Goal: Task Accomplishment & Management: Complete application form

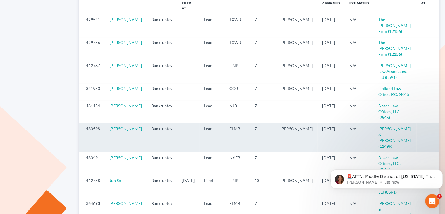
click at [444, 127] on icon "visibility" at bounding box center [446, 129] width 4 height 4
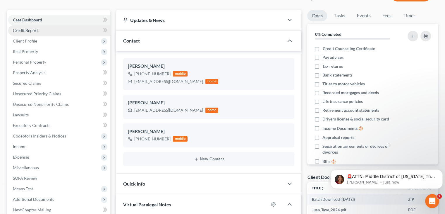
click at [33, 28] on span "Credit Report" at bounding box center [25, 30] width 25 height 5
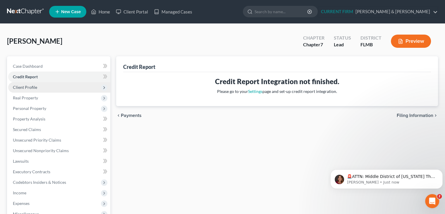
click at [22, 85] on span "Client Profile" at bounding box center [25, 87] width 24 height 5
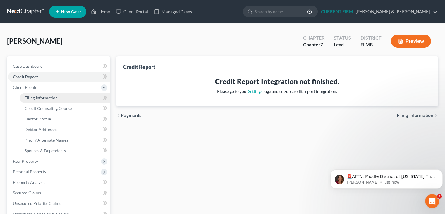
click at [36, 99] on span "Filing Information" at bounding box center [41, 97] width 33 height 5
select select "1"
select select "0"
select select "9"
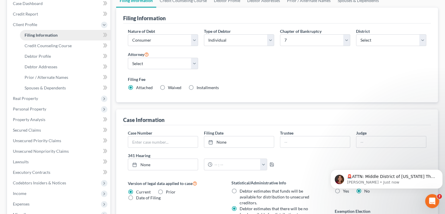
scroll to position [63, 0]
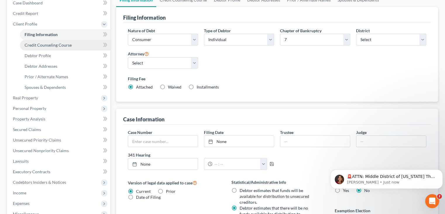
click at [44, 44] on span "Credit Counseling Course" at bounding box center [48, 44] width 47 height 5
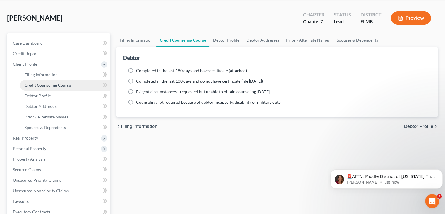
scroll to position [28, 0]
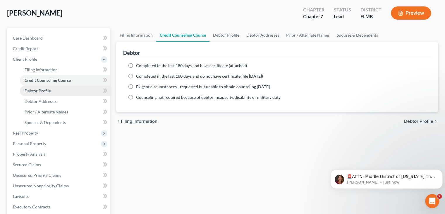
click at [41, 90] on span "Debtor Profile" at bounding box center [38, 90] width 26 height 5
select select "3"
select select "0"
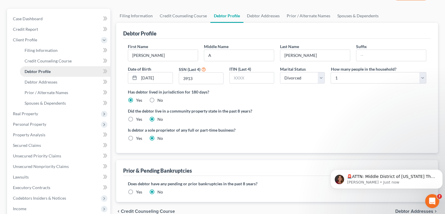
scroll to position [49, 0]
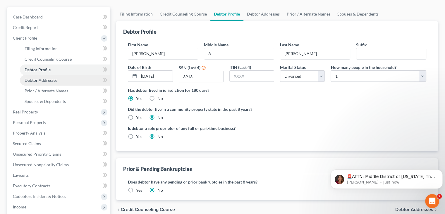
click at [39, 81] on span "Debtor Addresses" at bounding box center [41, 80] width 33 height 5
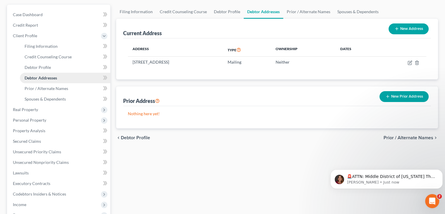
scroll to position [52, 0]
click at [37, 87] on span "Prior / Alternate Names" at bounding box center [47, 87] width 44 height 5
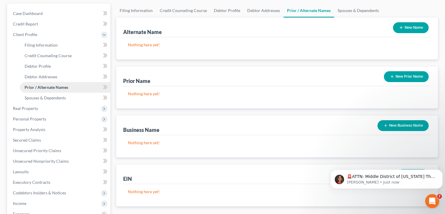
scroll to position [57, 0]
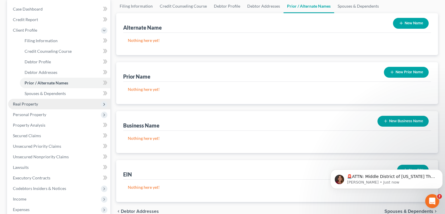
click at [41, 99] on span "Real Property" at bounding box center [59, 104] width 102 height 11
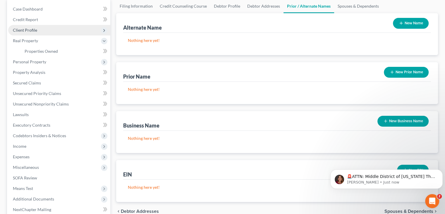
click at [27, 29] on span "Client Profile" at bounding box center [25, 30] width 24 height 5
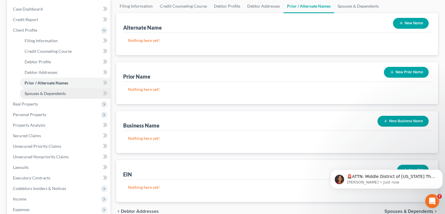
click at [39, 93] on span "Spouses & Dependents" at bounding box center [45, 93] width 41 height 5
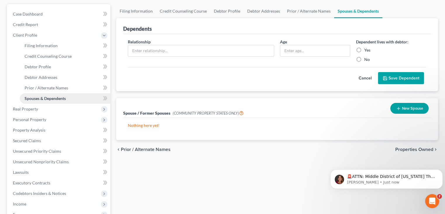
scroll to position [56, 0]
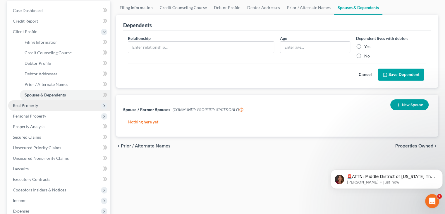
click at [11, 104] on span "Real Property" at bounding box center [59, 105] width 102 height 11
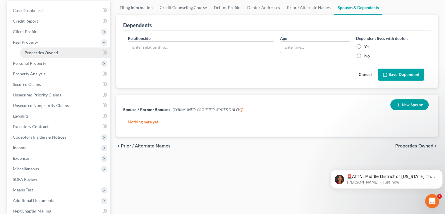
click at [51, 52] on span "Properties Owned" at bounding box center [41, 52] width 33 height 5
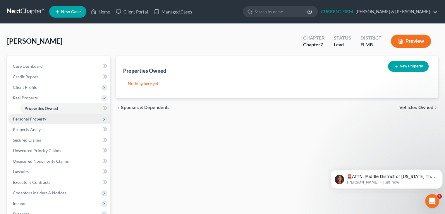
click at [36, 119] on span "Personal Property" at bounding box center [29, 118] width 33 height 5
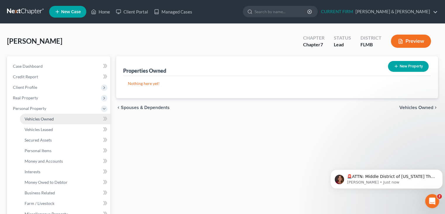
click at [39, 121] on span "Vehicles Owned" at bounding box center [39, 118] width 29 height 5
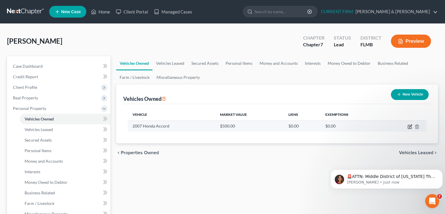
click at [408, 127] on icon "button" at bounding box center [410, 126] width 5 height 5
select select "0"
select select "19"
select select "4"
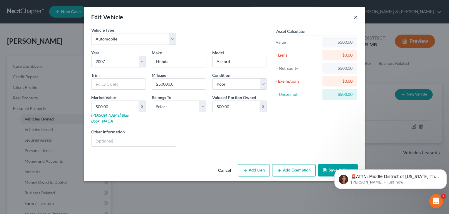
click at [356, 18] on button "×" at bounding box center [356, 16] width 4 height 7
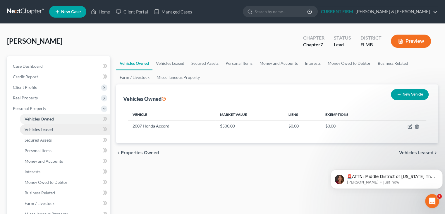
click at [48, 130] on span "Vehicles Leased" at bounding box center [39, 129] width 28 height 5
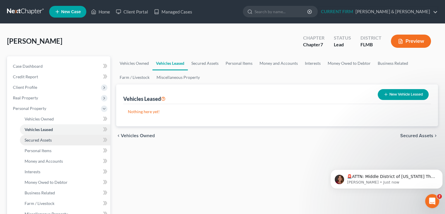
click at [46, 140] on span "Secured Assets" at bounding box center [38, 139] width 27 height 5
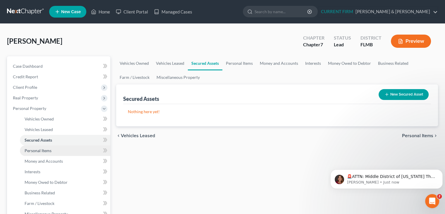
click at [42, 151] on span "Personal Items" at bounding box center [38, 150] width 27 height 5
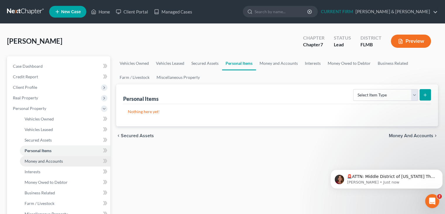
click at [47, 161] on span "Money and Accounts" at bounding box center [44, 160] width 38 height 5
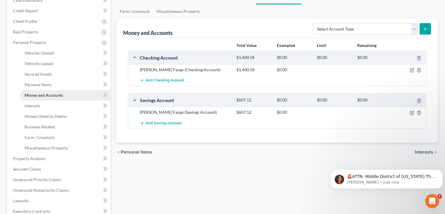
scroll to position [66, 0]
click at [37, 107] on link "Interests" at bounding box center [65, 105] width 90 height 11
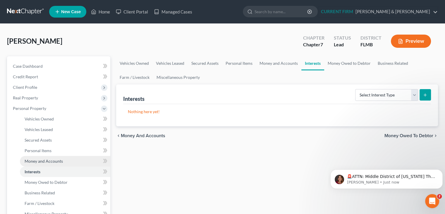
click at [66, 165] on link "Money and Accounts" at bounding box center [65, 161] width 90 height 11
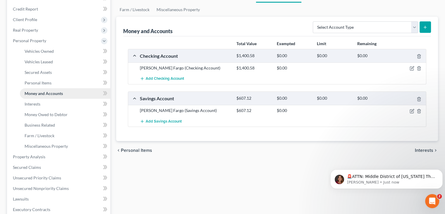
scroll to position [68, 0]
click at [37, 99] on link "Interests" at bounding box center [65, 103] width 90 height 11
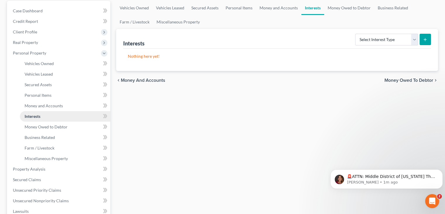
scroll to position [56, 0]
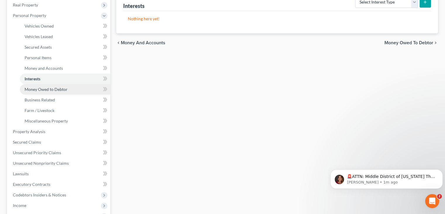
click at [32, 89] on span "Money Owed to Debtor" at bounding box center [46, 89] width 43 height 5
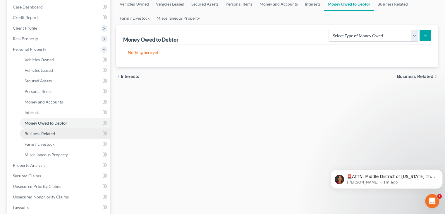
click at [34, 133] on span "Business Related" at bounding box center [40, 133] width 30 height 5
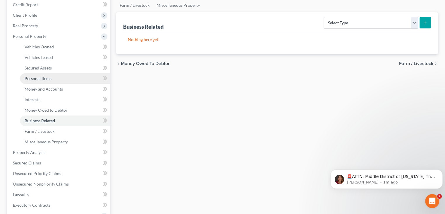
click at [30, 76] on span "Personal Items" at bounding box center [38, 78] width 27 height 5
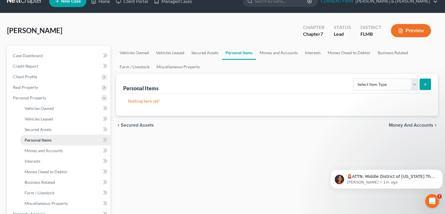
scroll to position [14, 0]
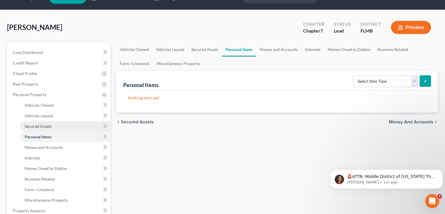
click at [36, 127] on span "Secured Assets" at bounding box center [38, 125] width 27 height 5
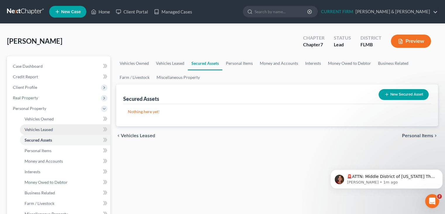
click at [44, 131] on span "Vehicles Leased" at bounding box center [39, 129] width 28 height 5
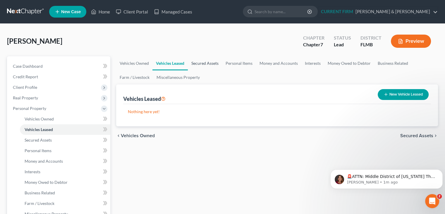
click at [212, 64] on link "Secured Assets" at bounding box center [205, 63] width 34 height 14
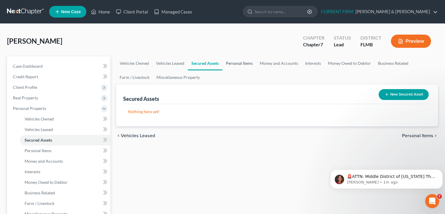
click at [240, 69] on link "Personal Items" at bounding box center [239, 63] width 34 height 14
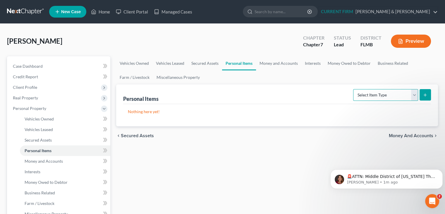
click at [413, 98] on select "Select Item Type Clothing Collectibles Of Value Electronics Firearms Household …" at bounding box center [385, 95] width 65 height 12
click at [276, 64] on link "Money and Accounts" at bounding box center [278, 63] width 45 height 14
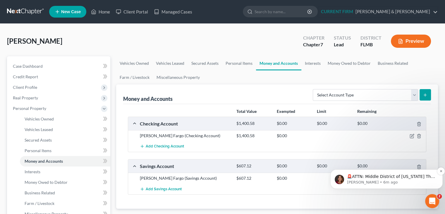
click at [359, 177] on p "🚨ATTN: Middle District of [US_STATE] The court has added a new Credit Counselin…" at bounding box center [391, 176] width 88 height 6
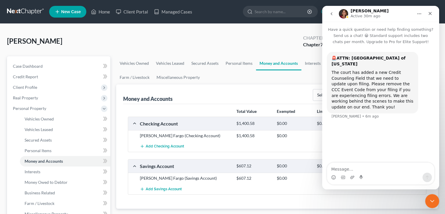
click at [288, 93] on div "Money and Accounts Select Account Type Brokerage Cash on Hand Certificates of D…" at bounding box center [277, 94] width 308 height 20
click at [429, 17] on div "Close" at bounding box center [430, 13] width 11 height 11
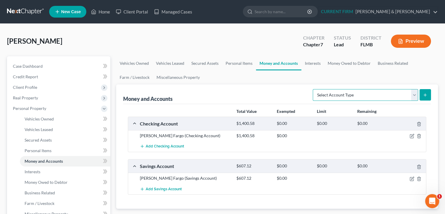
click at [415, 94] on select "Select Account Type Brokerage Cash on Hand Certificates of Deposit Checking Acc…" at bounding box center [365, 95] width 105 height 12
click at [412, 94] on select "Select Account Type Brokerage Cash on Hand Certificates of Deposit Checking Acc…" at bounding box center [365, 95] width 105 height 12
click at [312, 63] on link "Interests" at bounding box center [312, 63] width 23 height 14
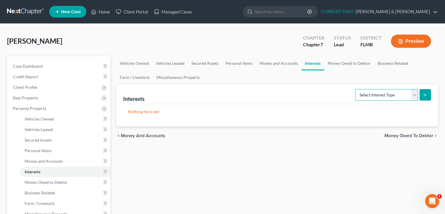
click at [415, 96] on select "Select Interest Type 401K Annuity Bond Education IRA Government Bond Government…" at bounding box center [386, 95] width 63 height 12
click at [297, 122] on div "Nothing here yet!" at bounding box center [277, 115] width 308 height 22
click at [355, 66] on link "Money Owed to Debtor" at bounding box center [349, 63] width 50 height 14
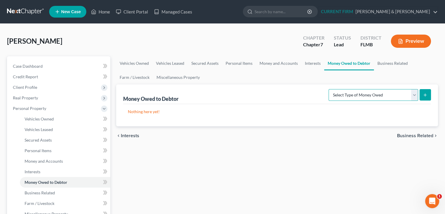
click at [414, 97] on select "Select Type of Money Owed Accounts Receivable Alimony Child Support Claims Agai…" at bounding box center [374, 95] width 90 height 12
click at [295, 102] on div "Money Owed to Debtor Select Type of Money Owed Accounts Receivable Alimony Chil…" at bounding box center [277, 94] width 308 height 20
click at [183, 78] on link "Miscellaneous Property" at bounding box center [178, 77] width 50 height 14
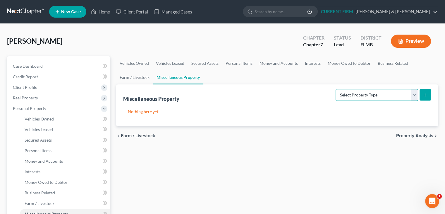
click at [413, 92] on select "Select Property Type Assigned for Creditor Benefit [DATE] Holding for Another N…" at bounding box center [377, 95] width 83 height 12
click at [266, 122] on div "Nothing here yet!" at bounding box center [277, 115] width 308 height 22
click at [414, 92] on select "Select Property Type Assigned for Creditor Benefit [DATE] Holding for Another N…" at bounding box center [377, 95] width 83 height 12
click at [305, 109] on p "Nothing here yet!" at bounding box center [277, 112] width 298 height 6
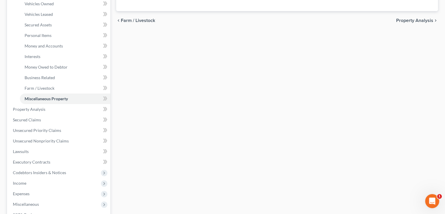
scroll to position [115, 0]
click at [62, 118] on link "Secured Claims" at bounding box center [59, 119] width 102 height 11
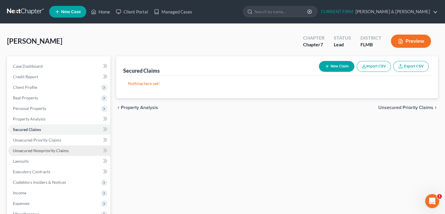
click at [68, 154] on link "Unsecured Nonpriority Claims" at bounding box center [59, 150] width 102 height 11
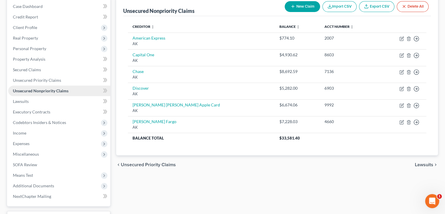
scroll to position [60, 0]
click at [65, 109] on link "Executory Contracts" at bounding box center [59, 111] width 102 height 11
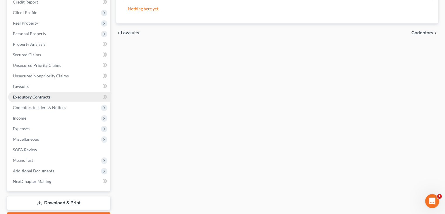
scroll to position [76, 0]
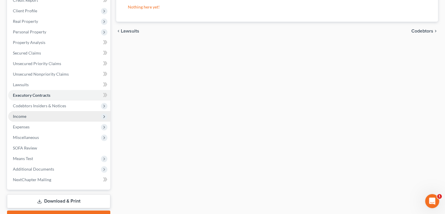
click at [18, 116] on span "Income" at bounding box center [19, 116] width 13 height 5
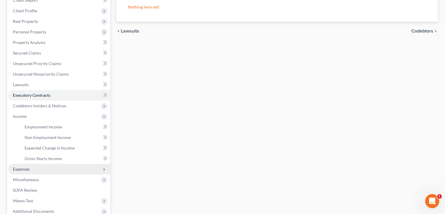
click at [30, 171] on span "Expenses" at bounding box center [59, 169] width 102 height 11
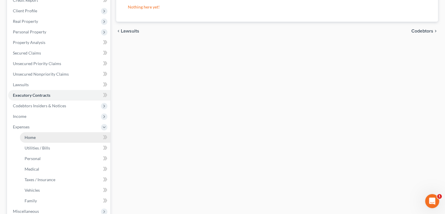
click at [35, 139] on link "Home" at bounding box center [65, 137] width 90 height 11
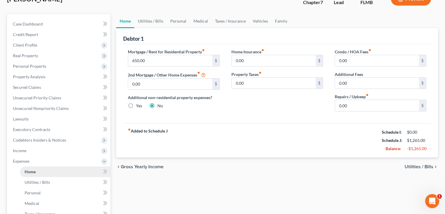
scroll to position [45, 0]
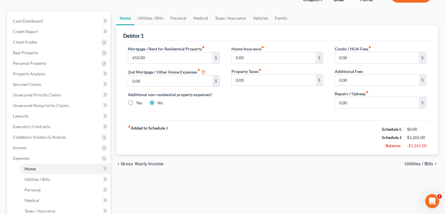
click at [418, 163] on span "Utilities / Bills" at bounding box center [419, 163] width 29 height 5
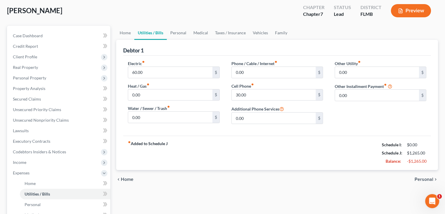
click at [427, 177] on span "Personal" at bounding box center [424, 179] width 19 height 5
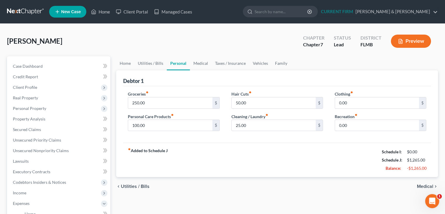
click at [418, 186] on span "Medical" at bounding box center [425, 186] width 16 height 5
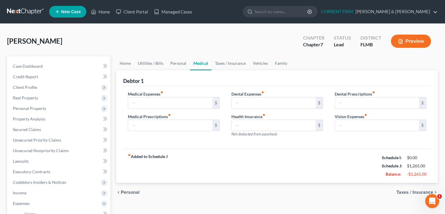
click at [414, 190] on span "Taxes / Insurance" at bounding box center [414, 192] width 37 height 5
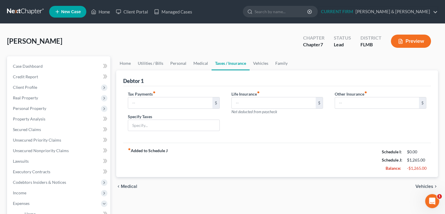
click at [418, 185] on span "Vehicles" at bounding box center [424, 186] width 18 height 5
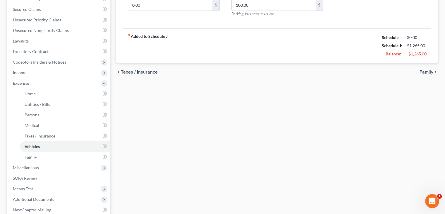
scroll to position [120, 0]
click at [40, 72] on span "Income" at bounding box center [59, 72] width 102 height 11
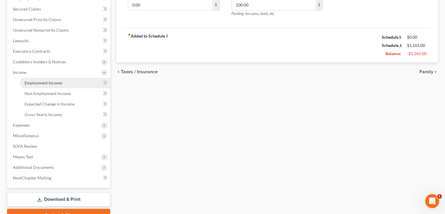
click at [58, 79] on link "Employment Income" at bounding box center [65, 83] width 90 height 11
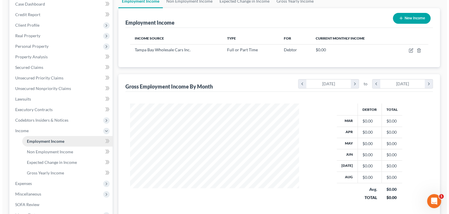
scroll to position [62, 0]
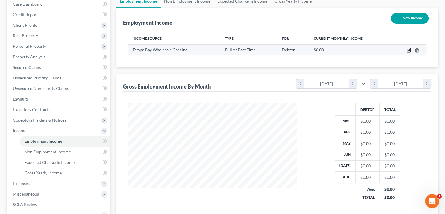
click at [408, 50] on icon "button" at bounding box center [409, 50] width 5 height 5
select select "0"
select select "9"
select select "1"
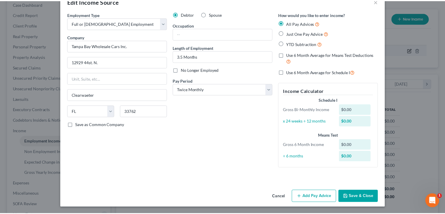
scroll to position [4, 0]
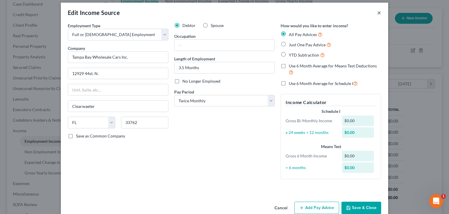
click at [377, 13] on button "×" at bounding box center [379, 12] width 4 height 7
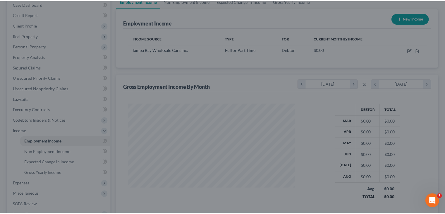
scroll to position [292465, 292389]
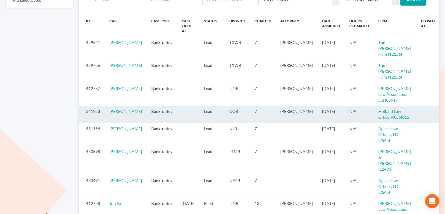
scroll to position [73, 0]
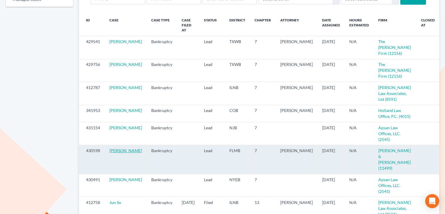
click at [126, 148] on link "[PERSON_NAME]" at bounding box center [125, 150] width 32 height 5
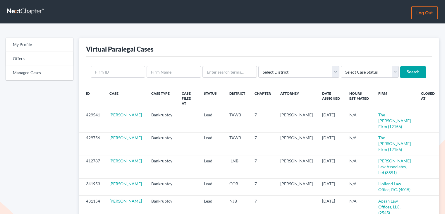
scroll to position [73, 0]
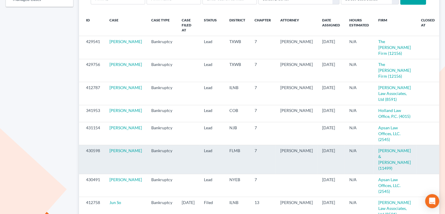
click at [444, 149] on icon "visibility" at bounding box center [446, 151] width 4 height 4
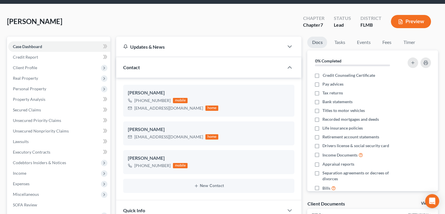
scroll to position [279, 0]
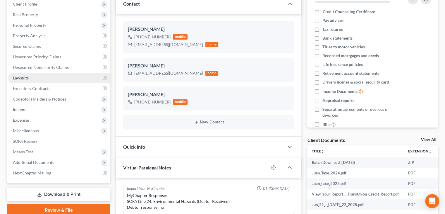
click at [36, 77] on link "Lawsuits" at bounding box center [59, 78] width 102 height 11
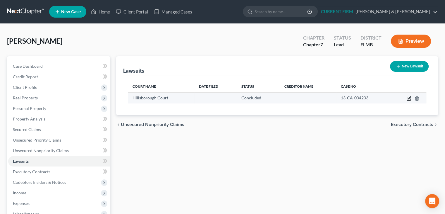
click at [410, 97] on icon "button" at bounding box center [409, 98] width 5 height 5
select select "1"
select select "2"
select select "1"
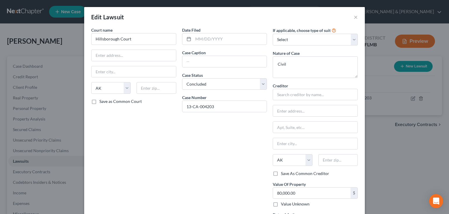
click at [356, 34] on div "If applicable, choose type of suit Select Repossession Garnishment Foreclosure …" at bounding box center [315, 36] width 85 height 18
click at [351, 42] on select "Select Repossession Garnishment Foreclosure Attached, Seized, Or Levied Other" at bounding box center [315, 40] width 85 height 12
click at [354, 18] on button "×" at bounding box center [356, 16] width 4 height 7
